Goal: Information Seeking & Learning: Compare options

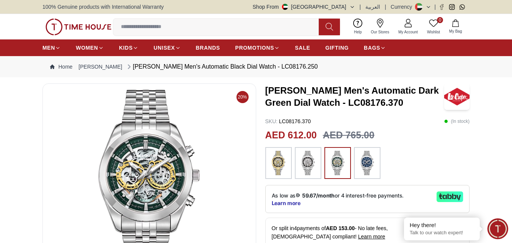
click at [310, 167] on img at bounding box center [307, 163] width 19 height 24
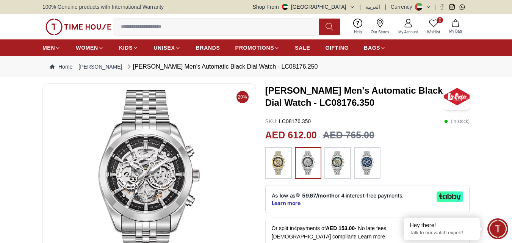
click at [336, 164] on img at bounding box center [337, 163] width 19 height 24
